Goal: Task Accomplishment & Management: Manage account settings

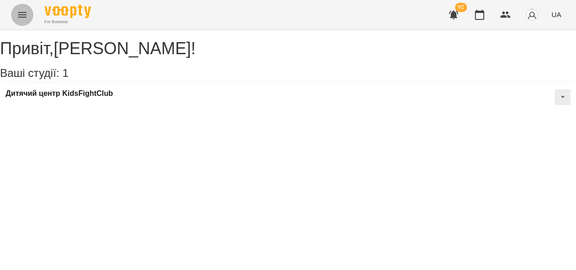
click at [20, 13] on icon "Menu" at bounding box center [22, 15] width 8 height 6
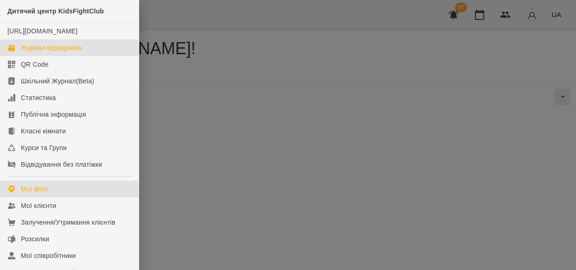
click at [35, 52] on div "Журнал відвідувань" at bounding box center [52, 47] width 62 height 9
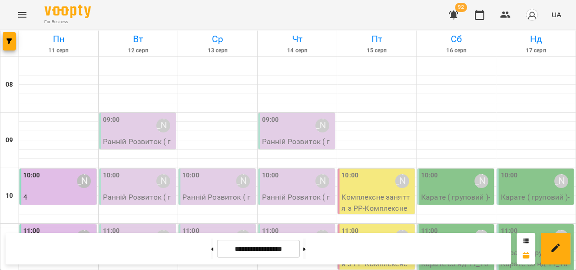
scroll to position [37, 0]
click at [131, 115] on div "09:00 [PERSON_NAME]" at bounding box center [138, 125] width 71 height 21
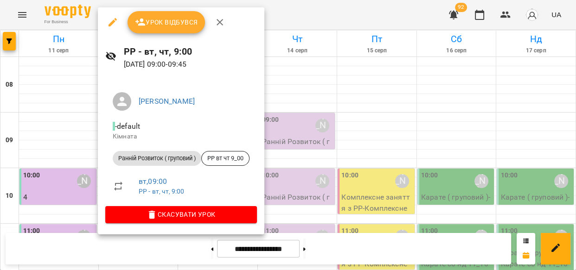
click at [155, 213] on icon "button" at bounding box center [152, 215] width 6 height 8
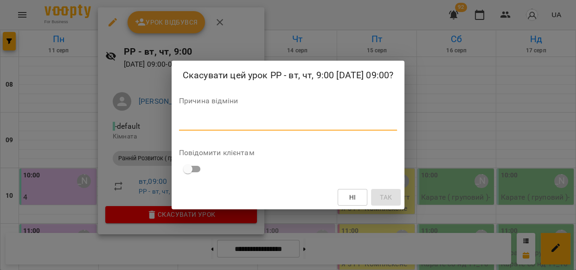
click at [203, 125] on textarea at bounding box center [288, 123] width 218 height 9
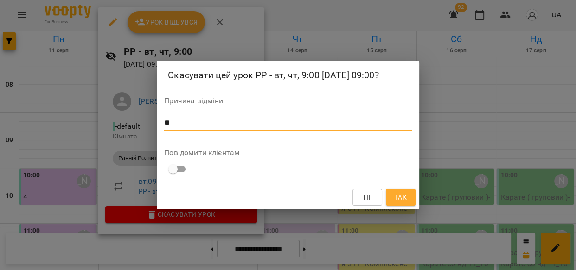
type textarea "*"
type textarea "*****"
click at [389, 197] on button "Так" at bounding box center [401, 197] width 30 height 17
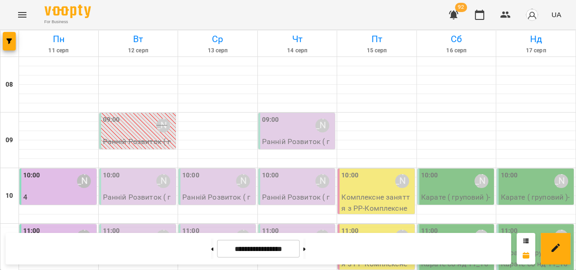
click at [130, 171] on div "10:00 [PERSON_NAME]" at bounding box center [138, 181] width 71 height 21
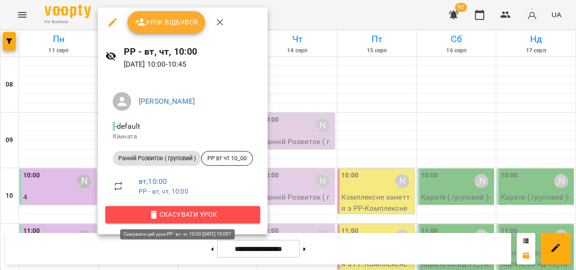
click at [184, 214] on span "Скасувати Урок" at bounding box center [183, 214] width 140 height 11
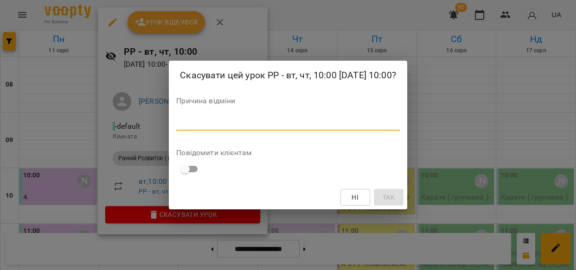
click at [178, 121] on textarea at bounding box center [288, 123] width 224 height 9
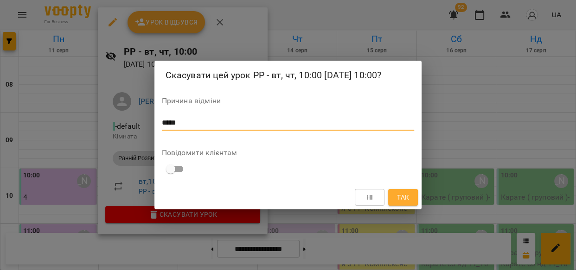
type textarea "*****"
click at [400, 192] on span "Так" at bounding box center [403, 197] width 12 height 11
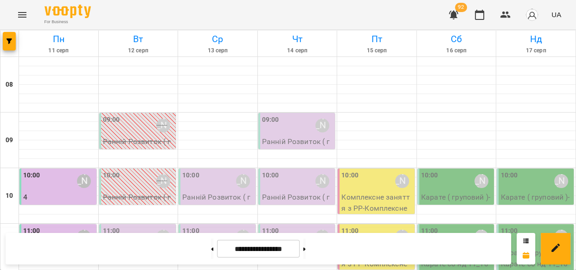
scroll to position [138, 0]
click at [130, 226] on div "11:00 [PERSON_NAME]" at bounding box center [138, 236] width 71 height 21
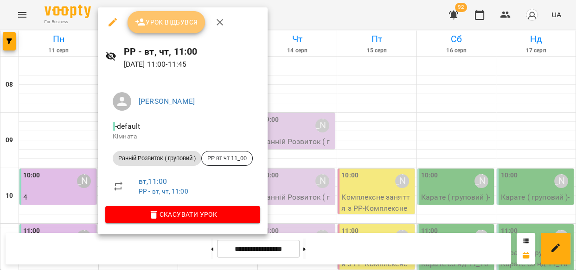
click at [161, 22] on span "Урок відбувся" at bounding box center [166, 22] width 63 height 11
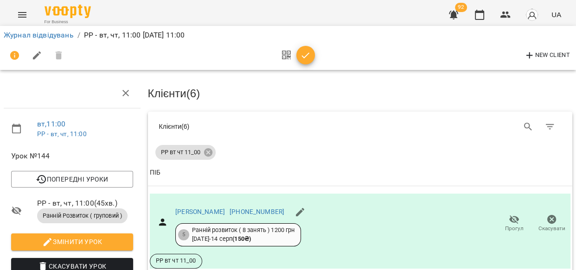
scroll to position [150, 0]
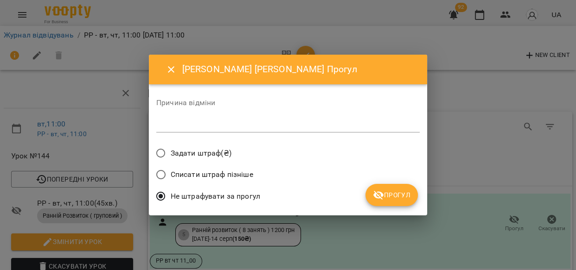
click at [403, 195] on span "Прогул" at bounding box center [392, 195] width 38 height 11
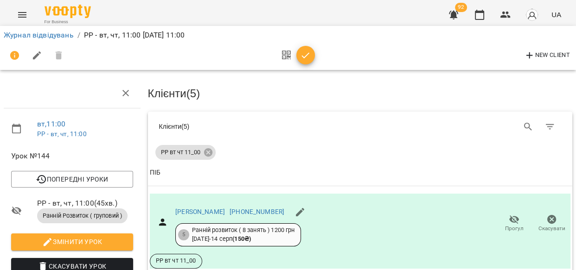
scroll to position [364, 0]
